Goal: Transaction & Acquisition: Purchase product/service

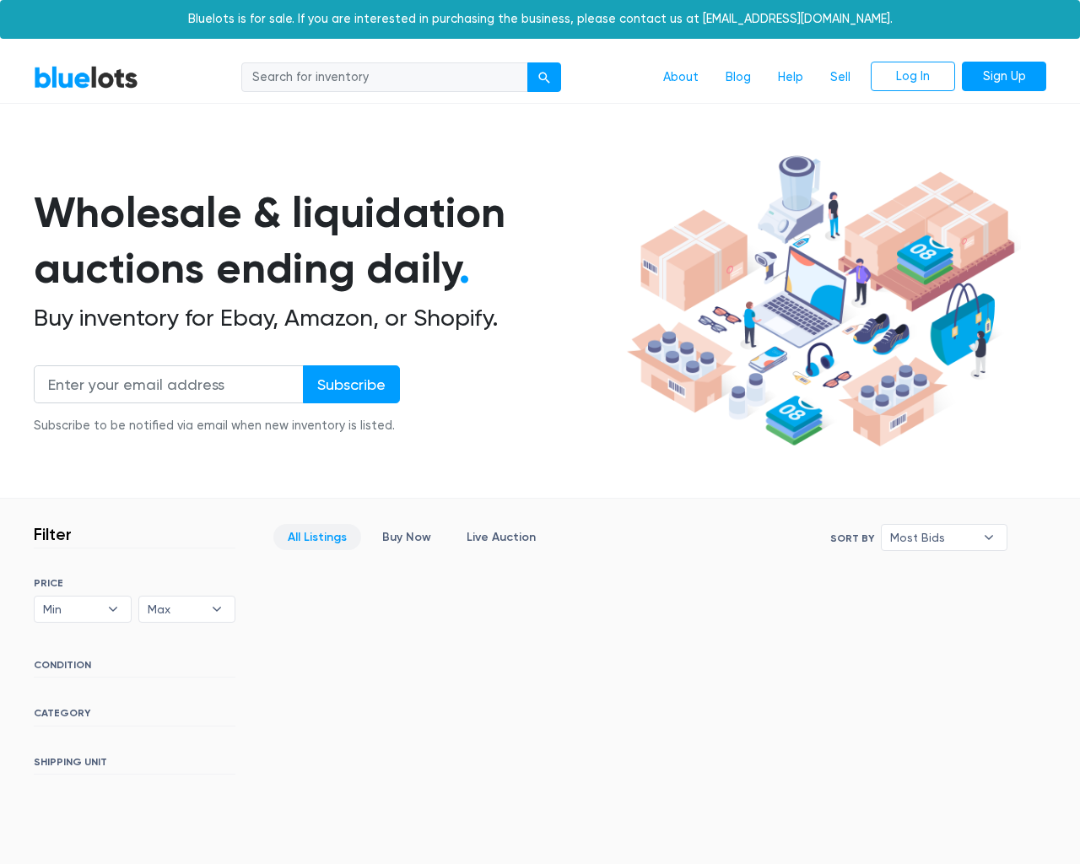
scroll to position [306, 0]
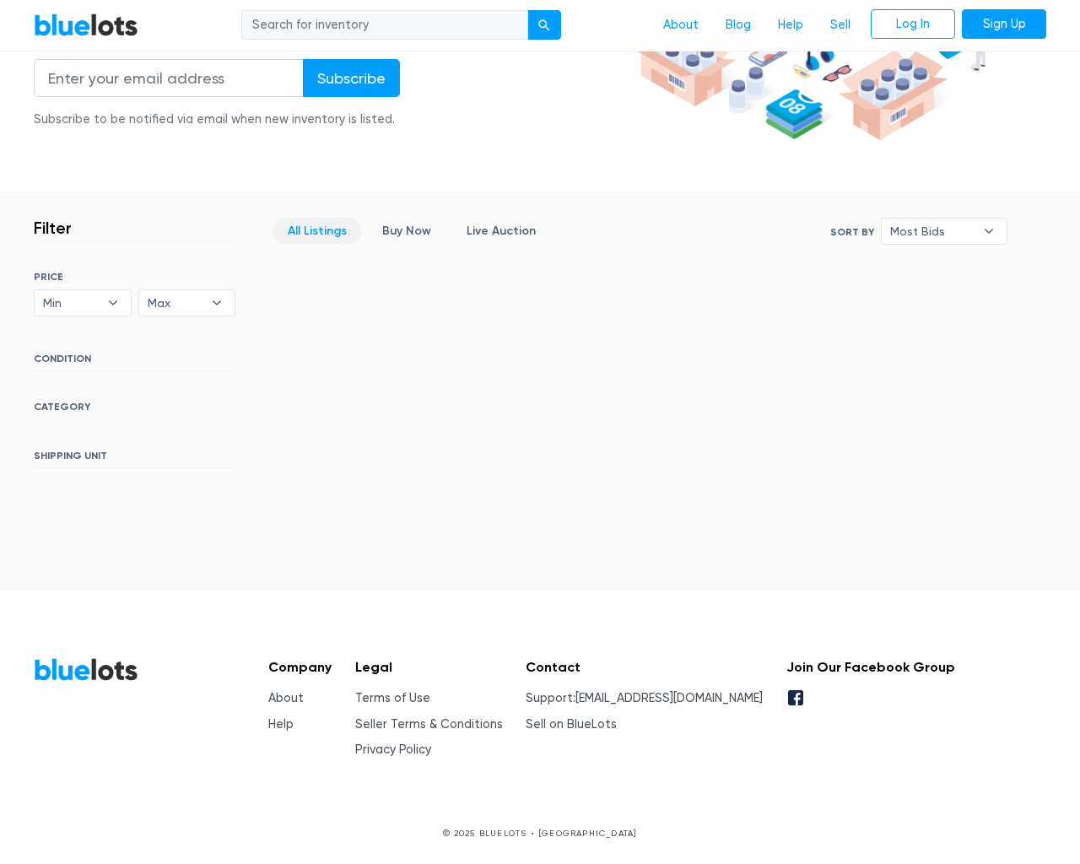
type input "the"
type input "[EMAIL_ADDRESS][DOMAIN_NAME]"
type input "e"
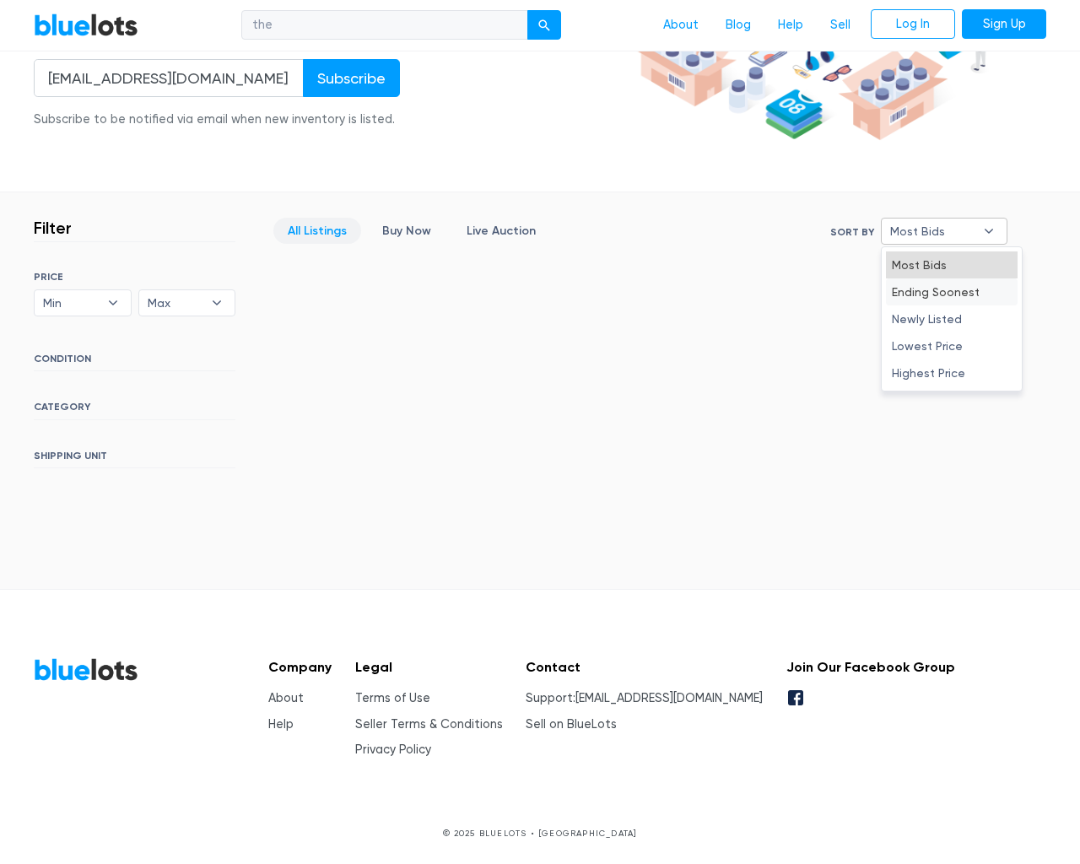
type input "e"
select select "10000"
select select "50000"
select select "ending_soonest"
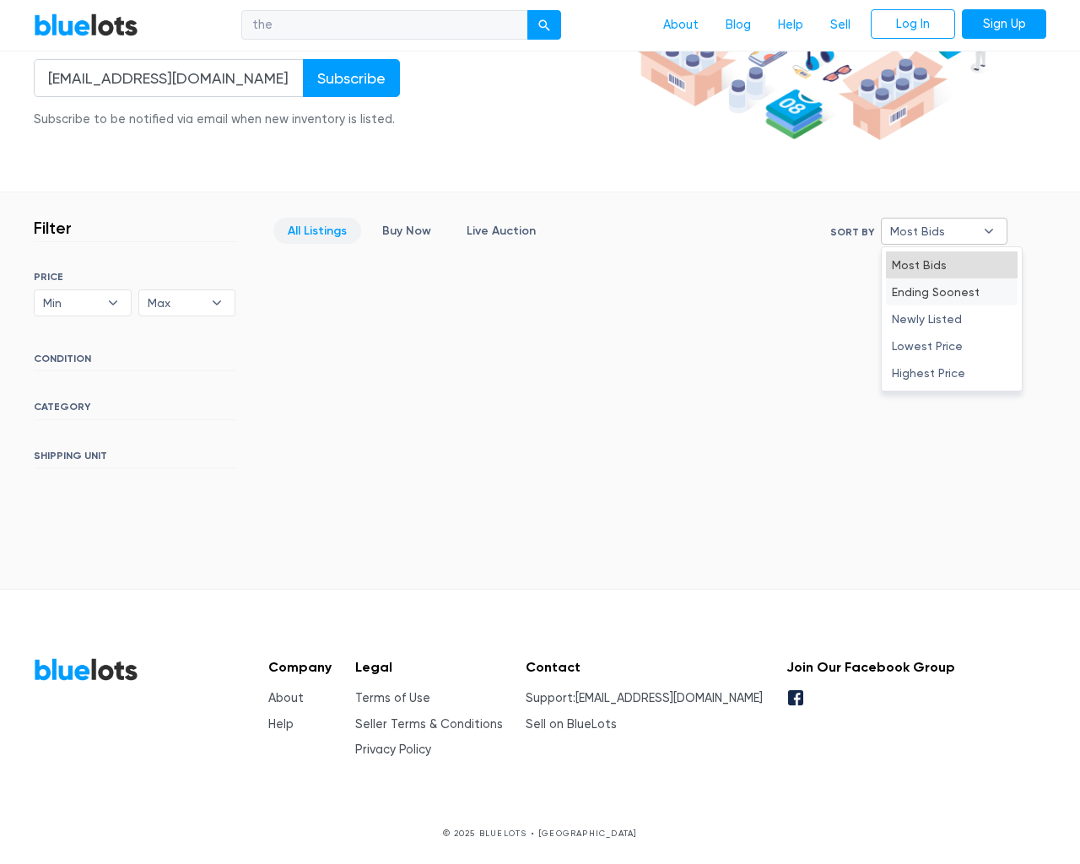
select select "50000"
select select "highest_price"
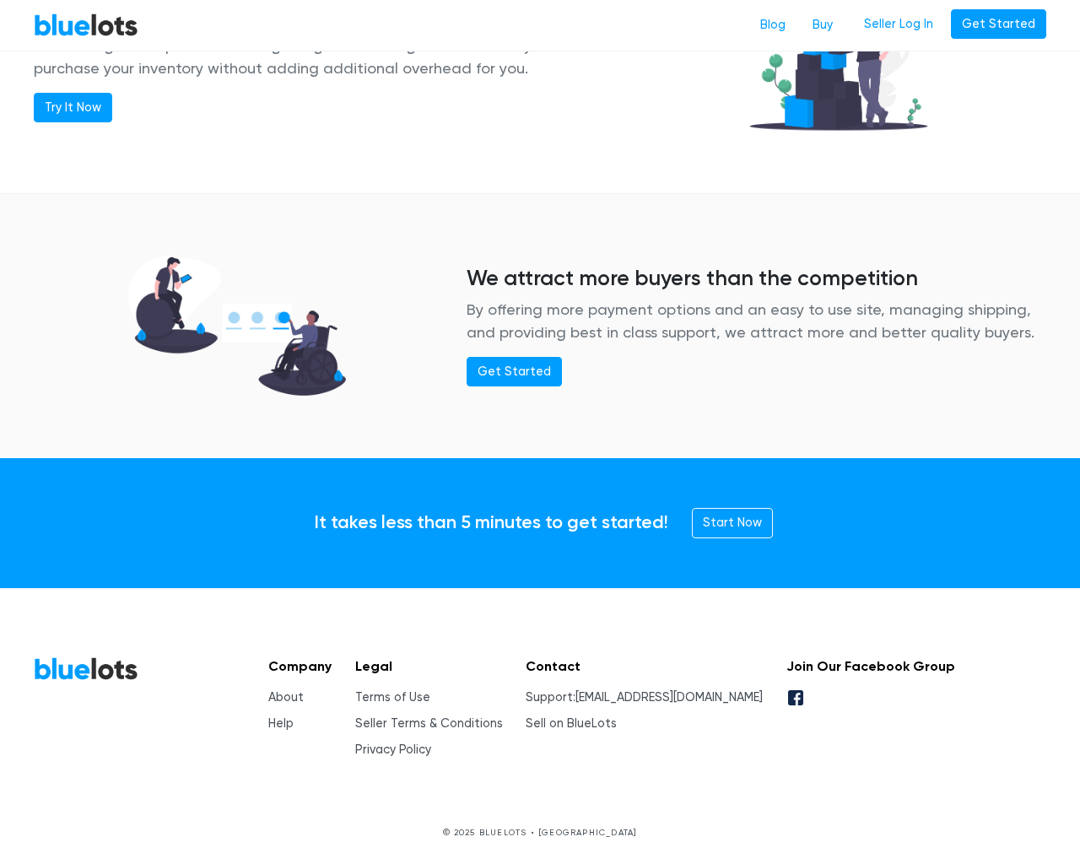
scroll to position [2052, 0]
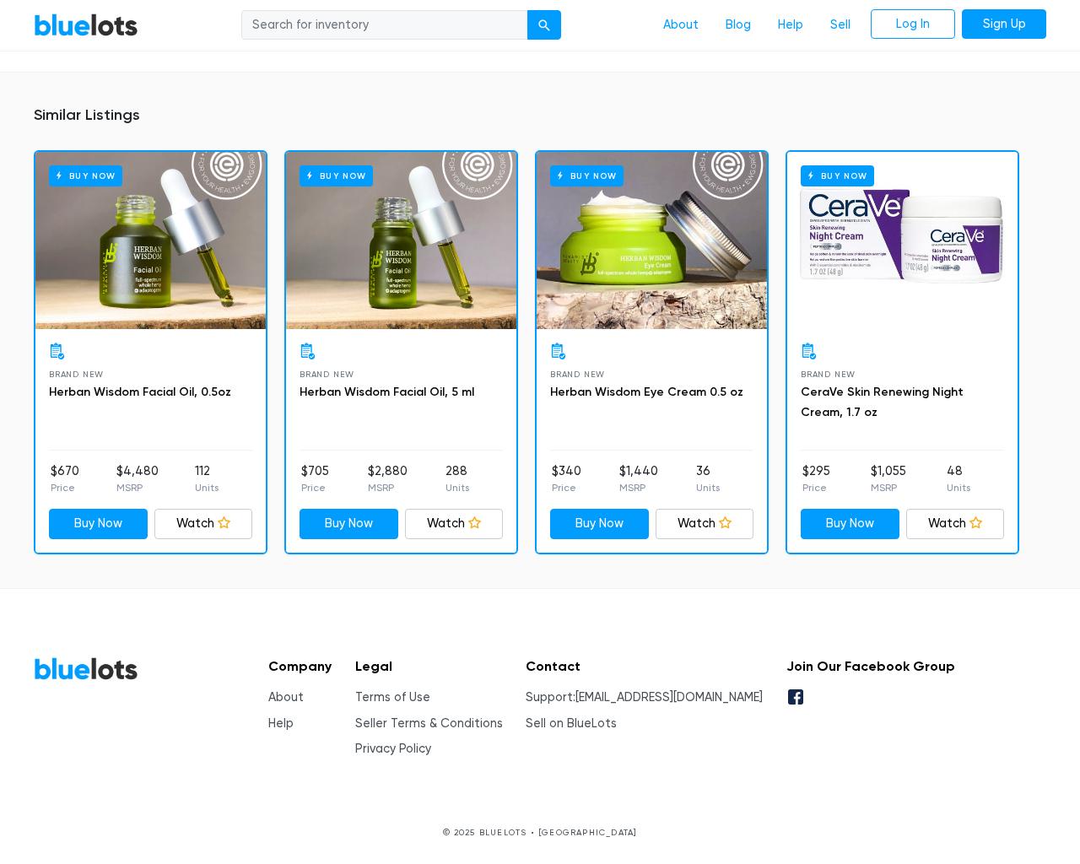
scroll to position [1132, 0]
type input "the"
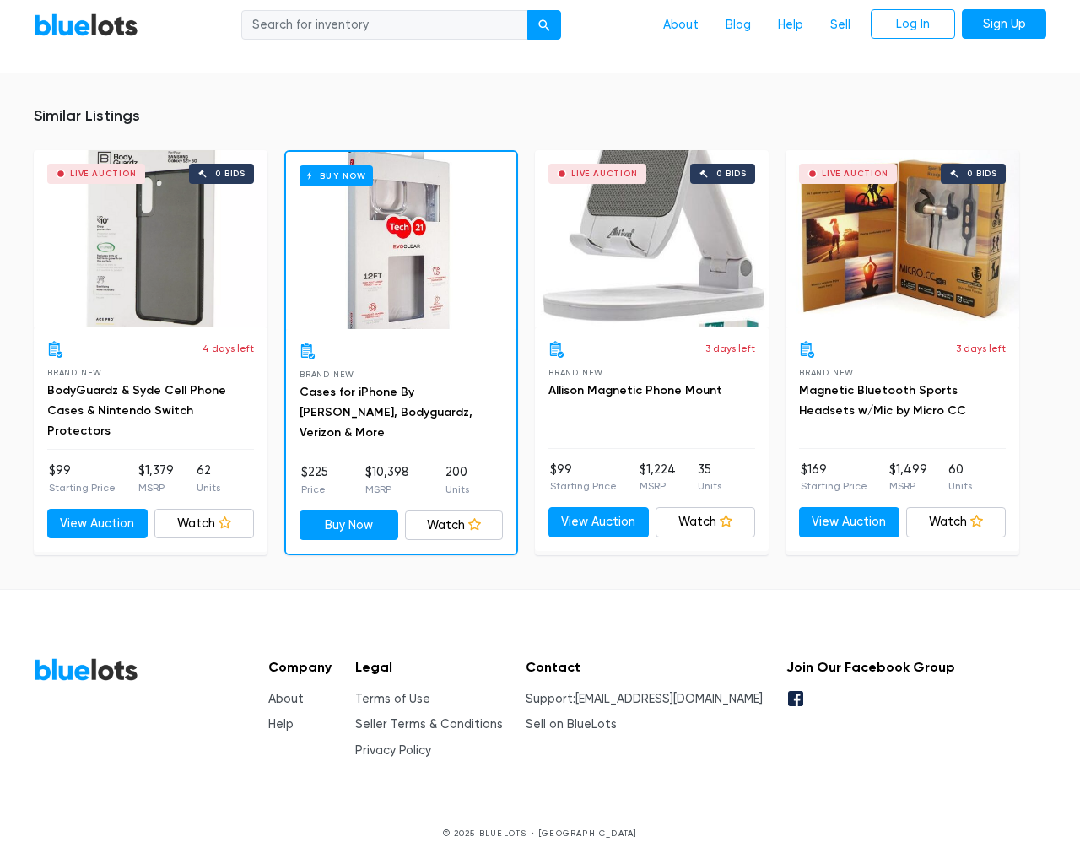
scroll to position [1200, 0]
type input "the"
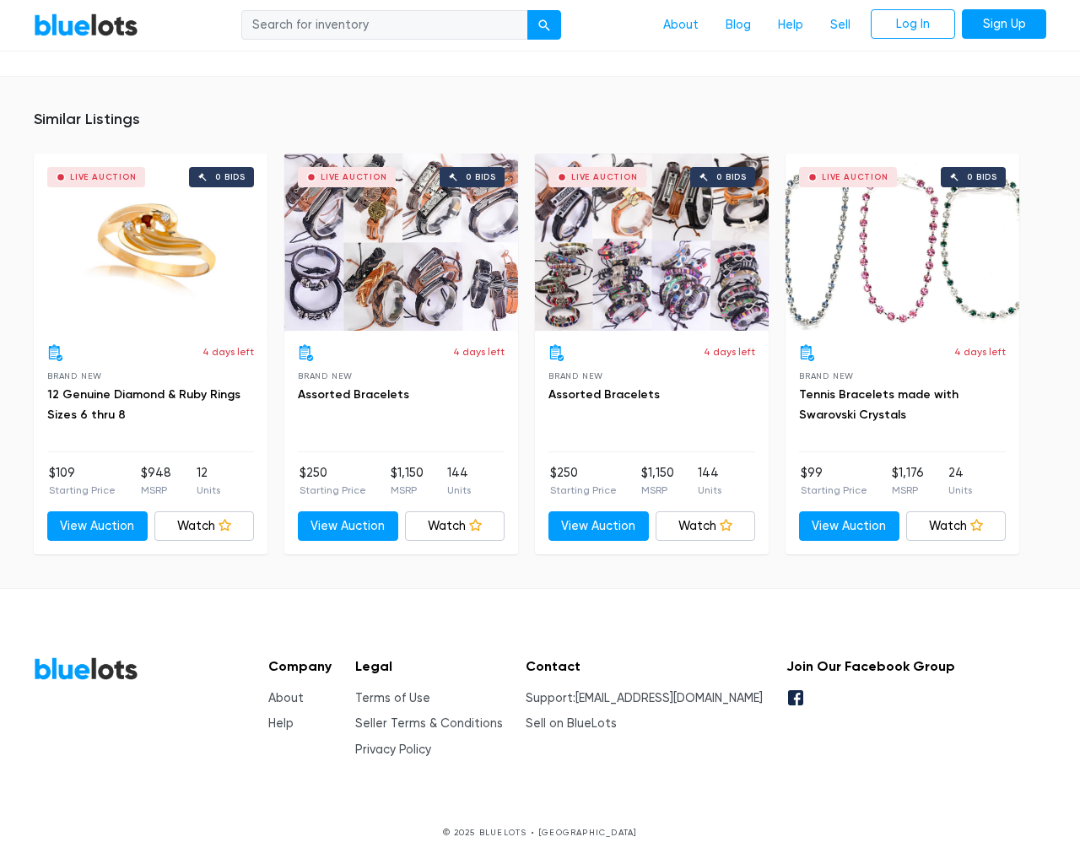
scroll to position [1087, 0]
type input "the"
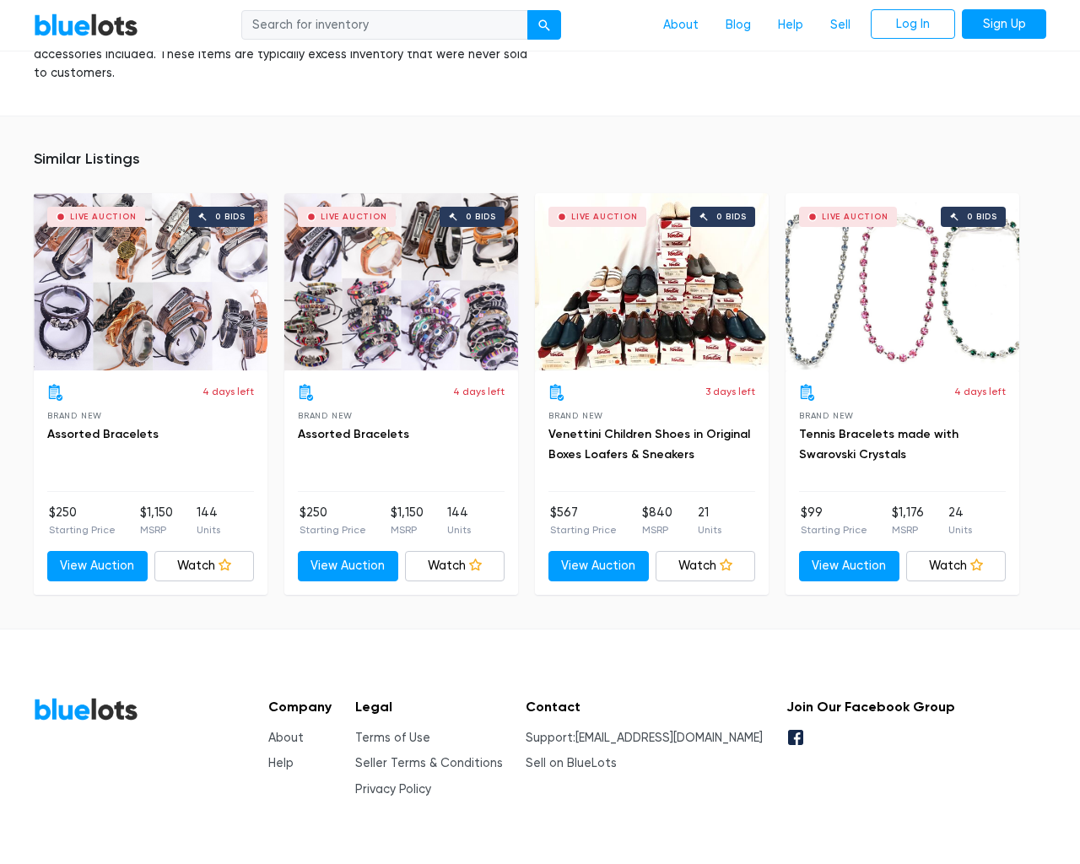
scroll to position [1197, 0]
type input "the"
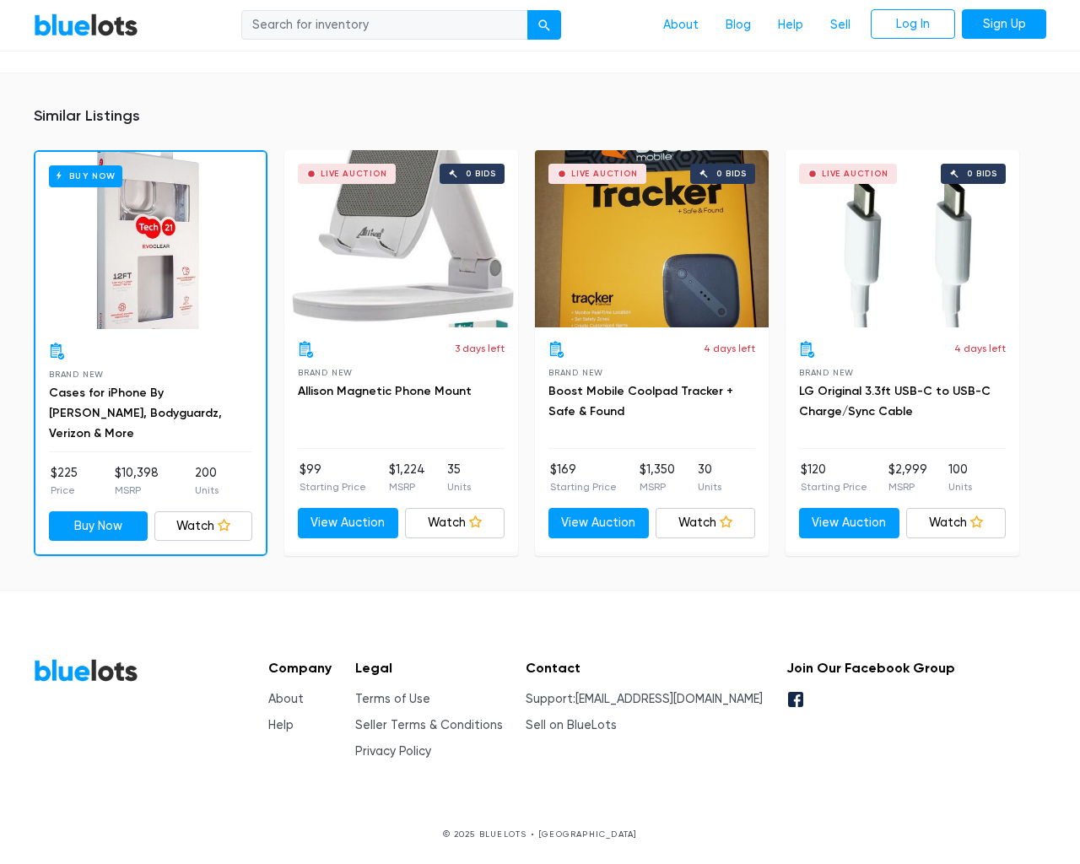
scroll to position [1249, 0]
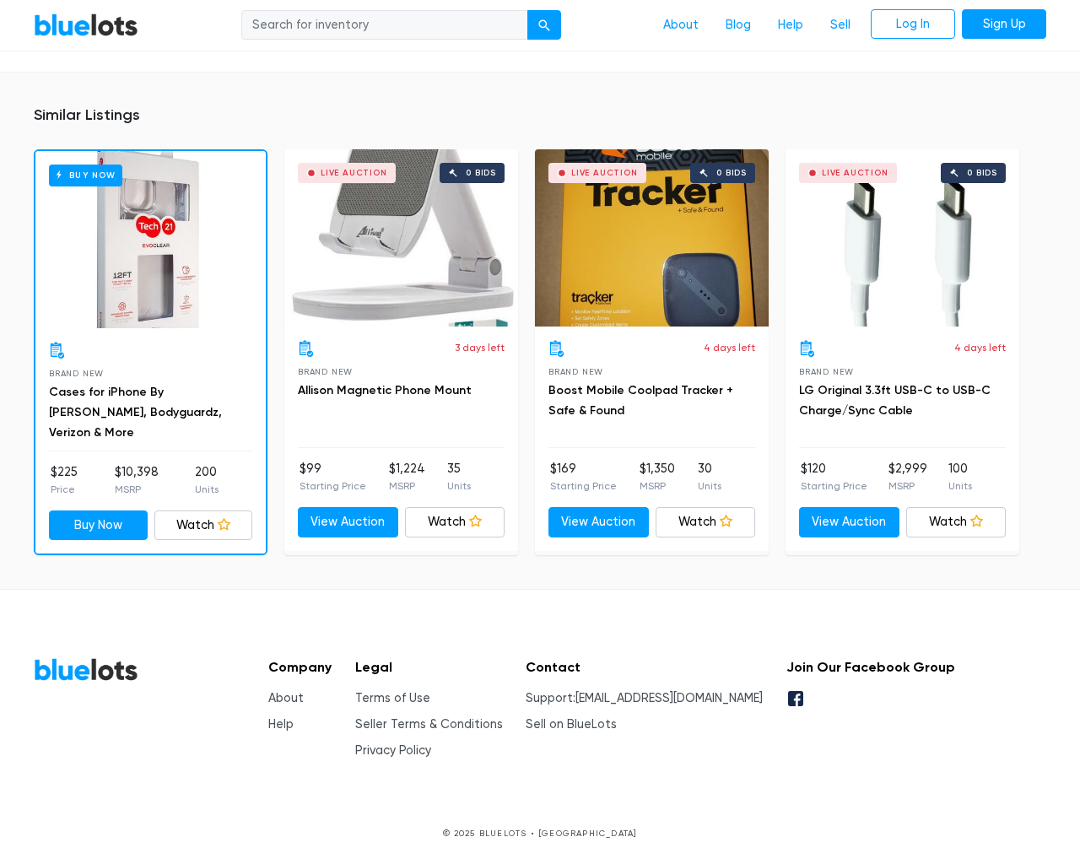
type input "the"
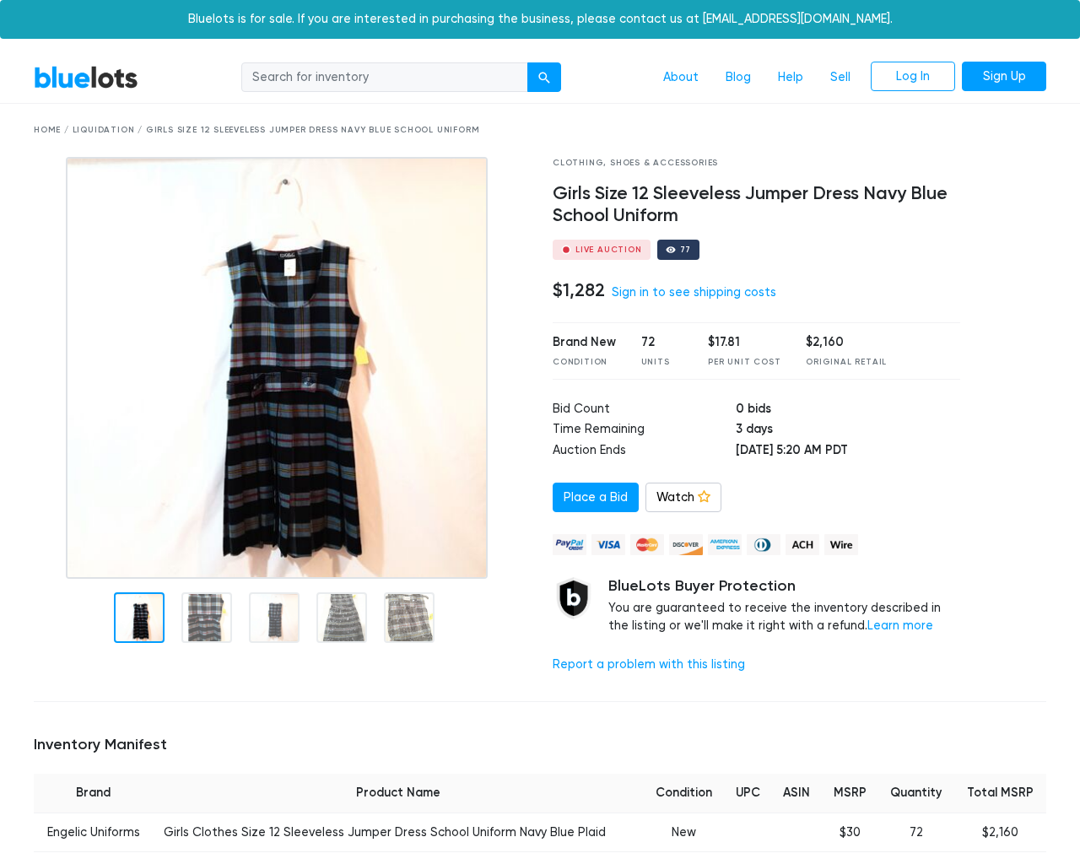
scroll to position [1094, 0]
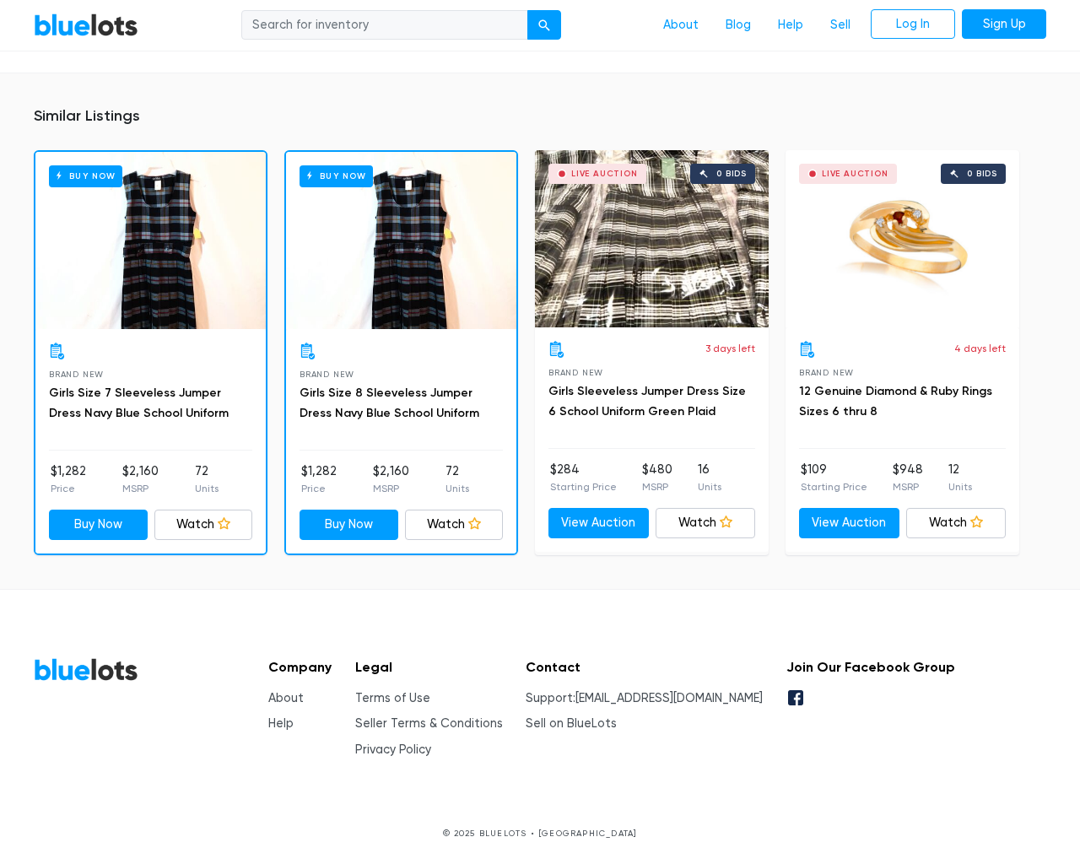
type input "the"
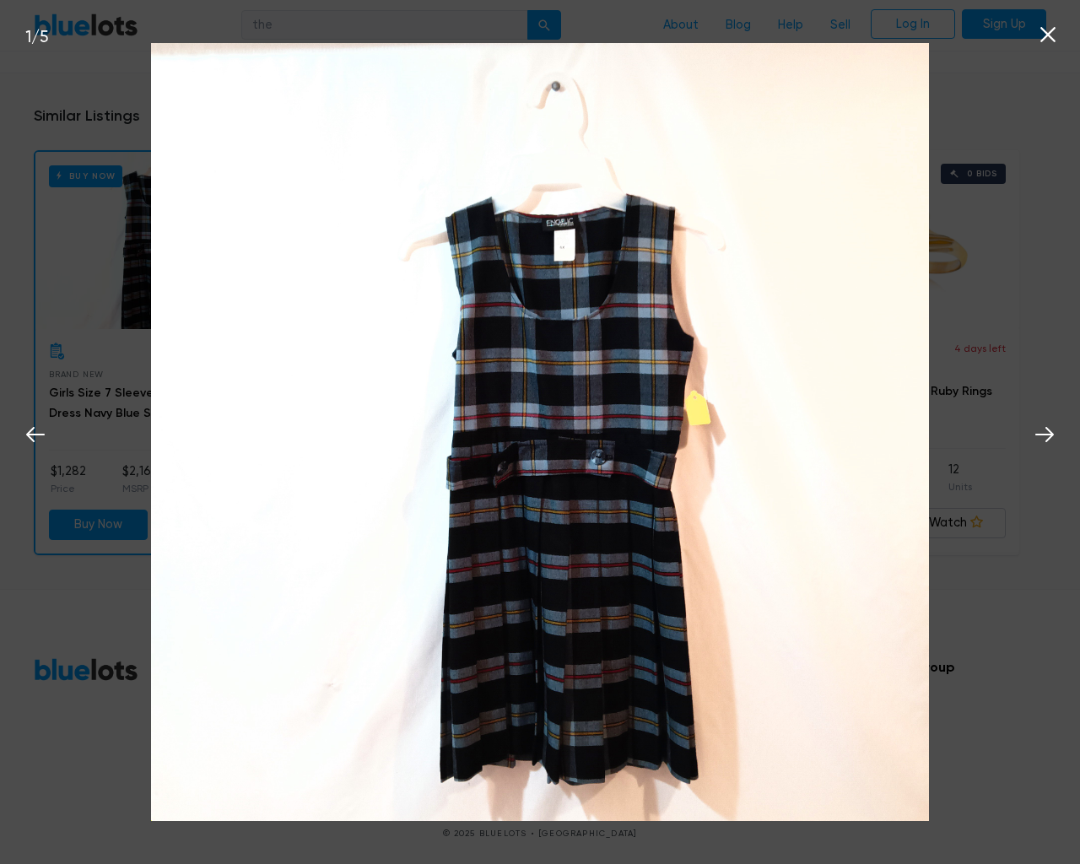
scroll to position [1095, 0]
